Goal: Communication & Community: Connect with others

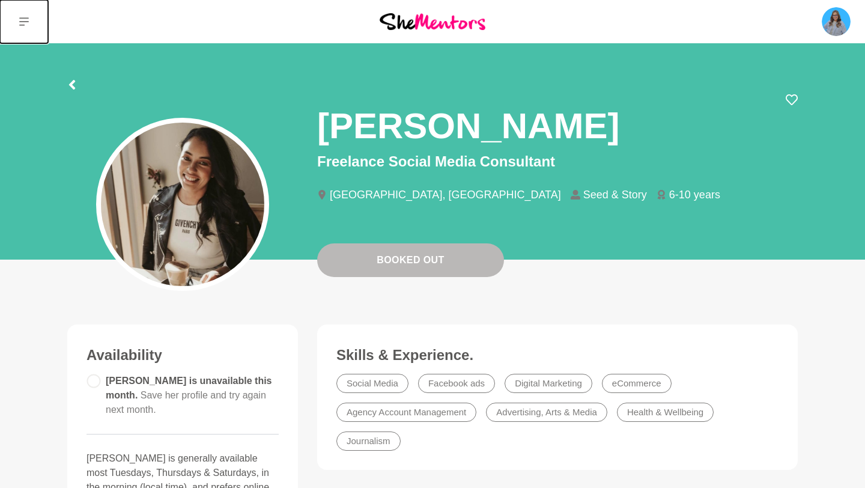
click at [18, 22] on button at bounding box center [24, 21] width 48 height 43
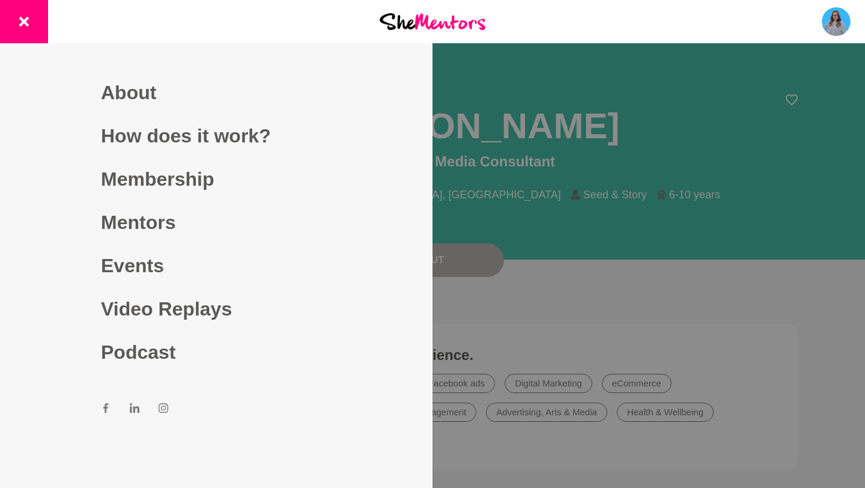
click at [517, 154] on div at bounding box center [432, 244] width 865 height 488
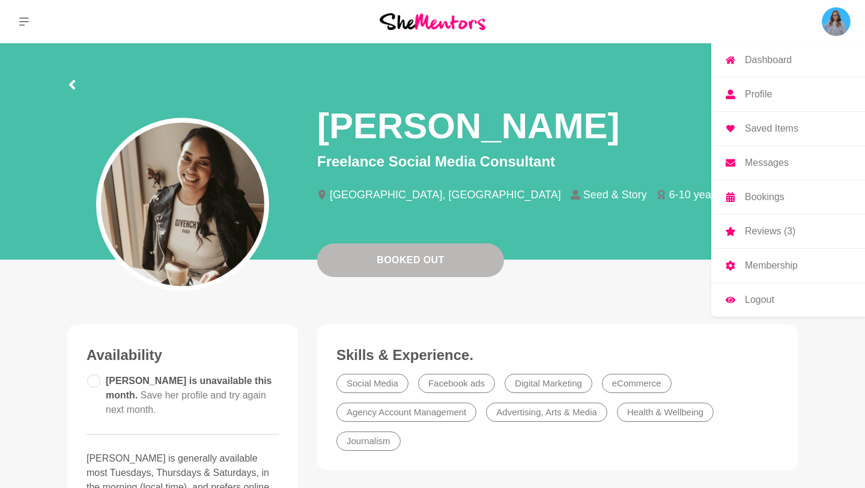
click at [832, 23] on img at bounding box center [835, 21] width 29 height 29
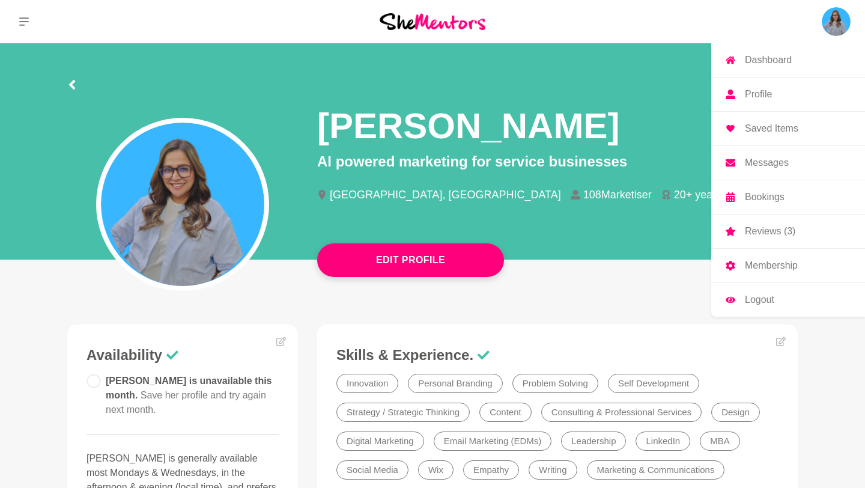
click at [770, 163] on p "Messages" at bounding box center [767, 163] width 44 height 10
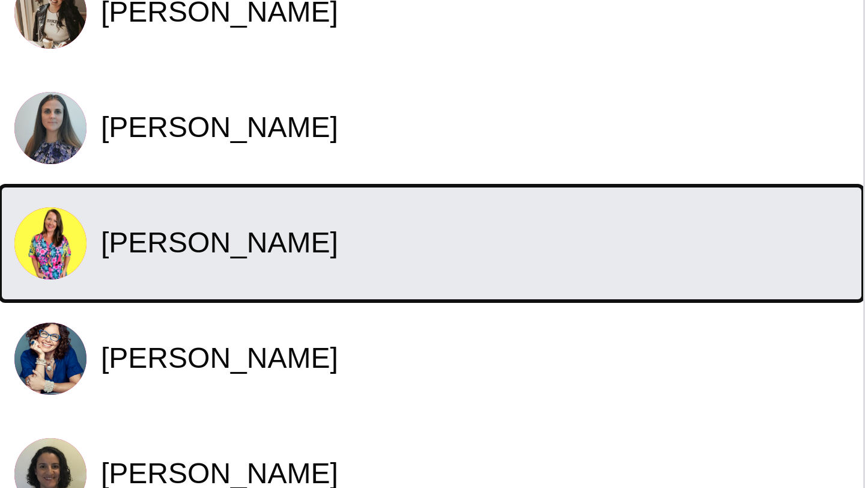
click at [44, 159] on button "[PERSON_NAME]" at bounding box center [144, 178] width 288 height 38
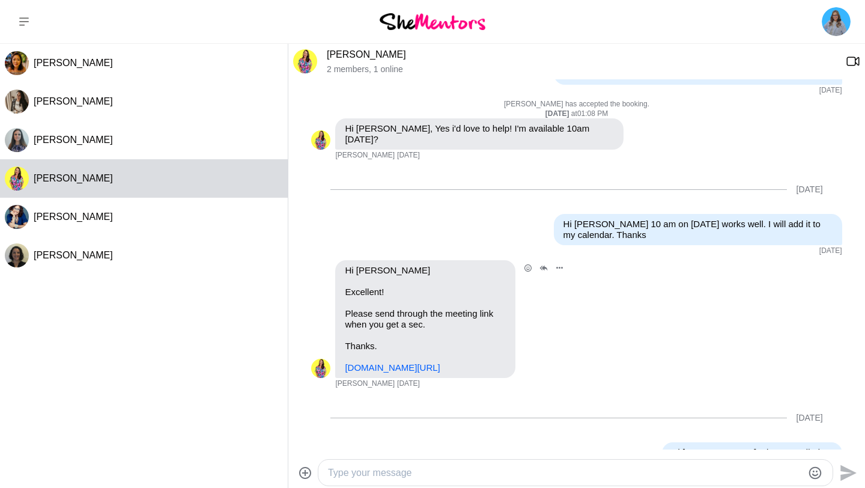
scroll to position [373, 0]
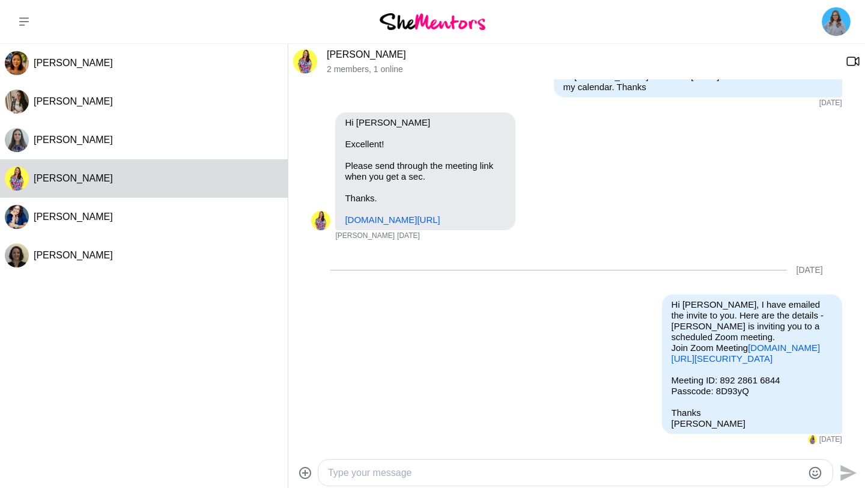
click at [309, 61] on img at bounding box center [305, 61] width 24 height 24
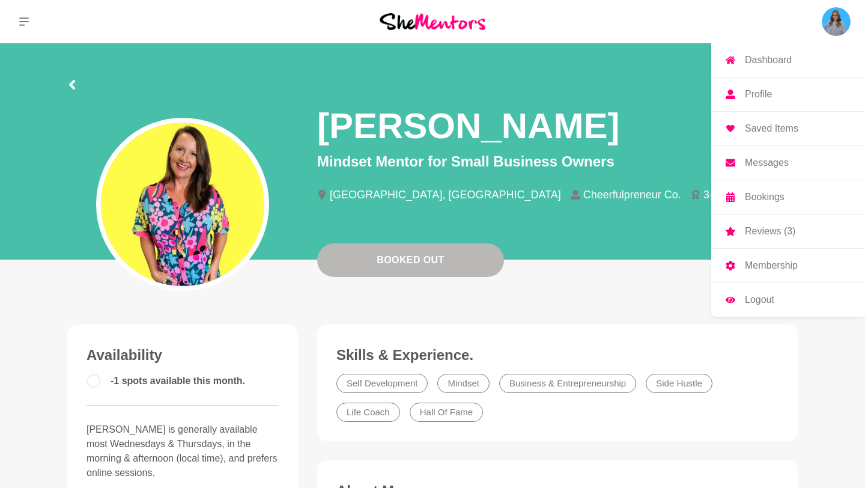
click at [772, 165] on p "Messages" at bounding box center [767, 163] width 44 height 10
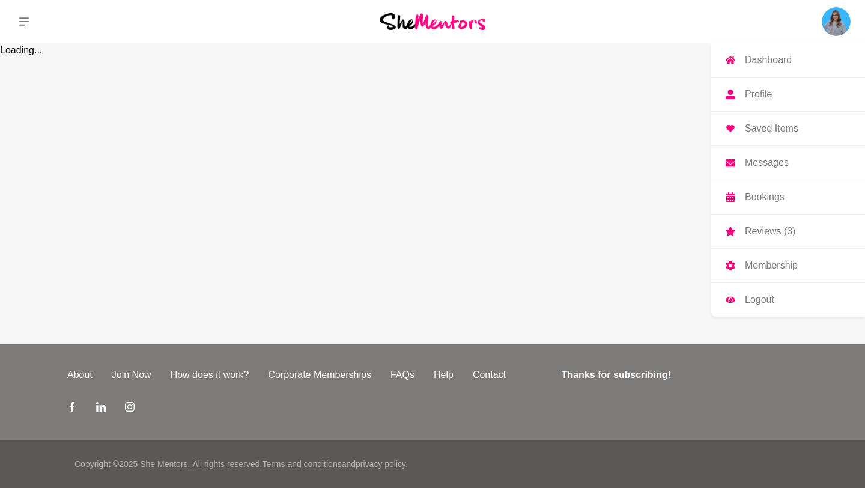
click at [769, 164] on p "Messages" at bounding box center [767, 163] width 44 height 10
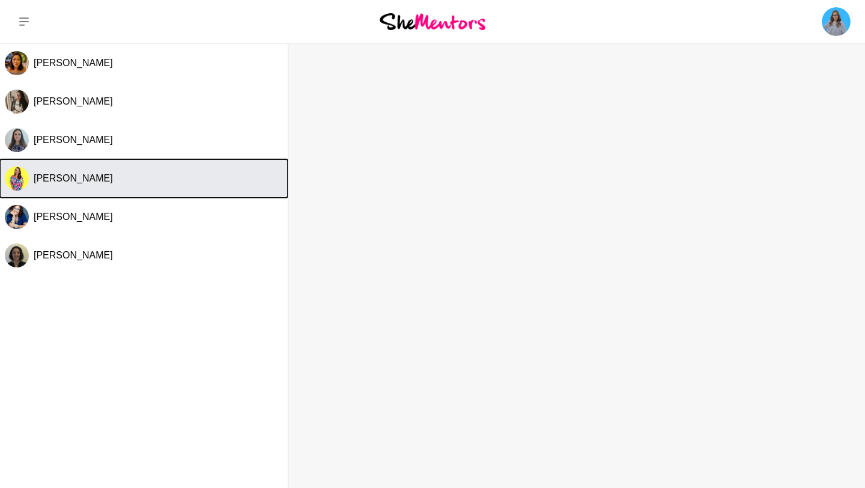
click at [79, 180] on span "[PERSON_NAME]" at bounding box center [73, 178] width 79 height 10
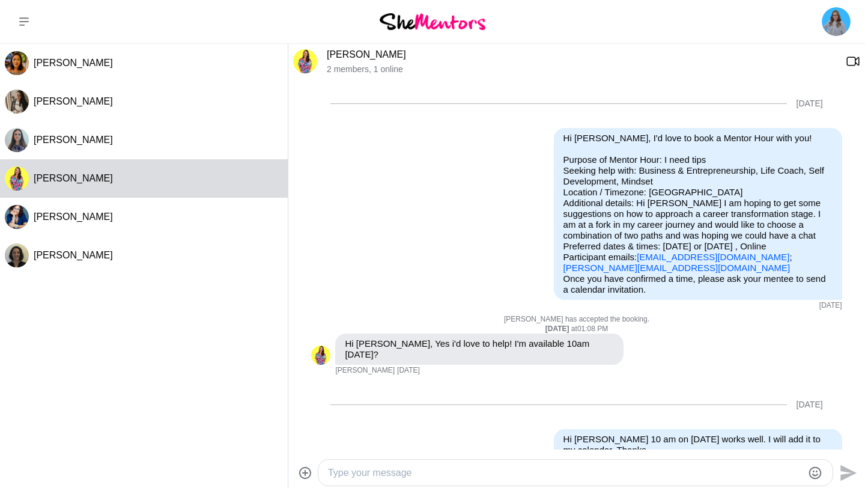
scroll to position [373, 0]
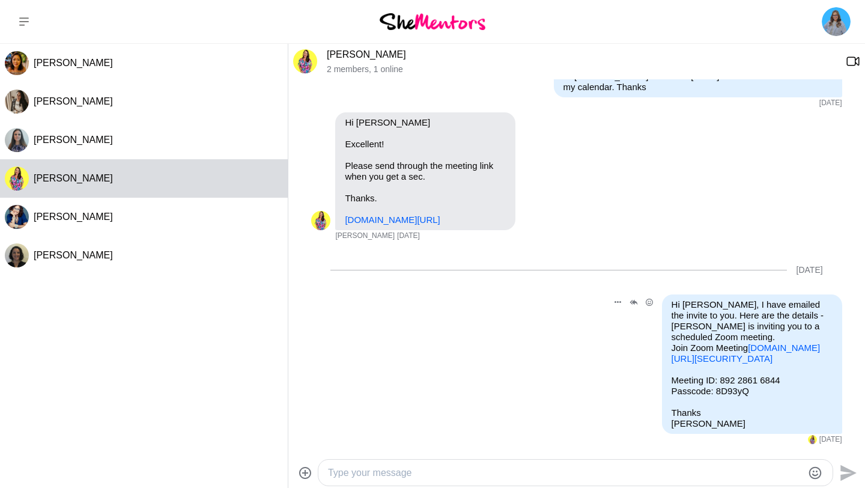
click at [707, 351] on link "[DOMAIN_NAME][URL][SECURITY_DATA]" at bounding box center [745, 352] width 149 height 21
click at [718, 342] on link "[DOMAIN_NAME][URL][SECURITY_DATA]" at bounding box center [745, 352] width 149 height 21
